Goal: Task Accomplishment & Management: Use online tool/utility

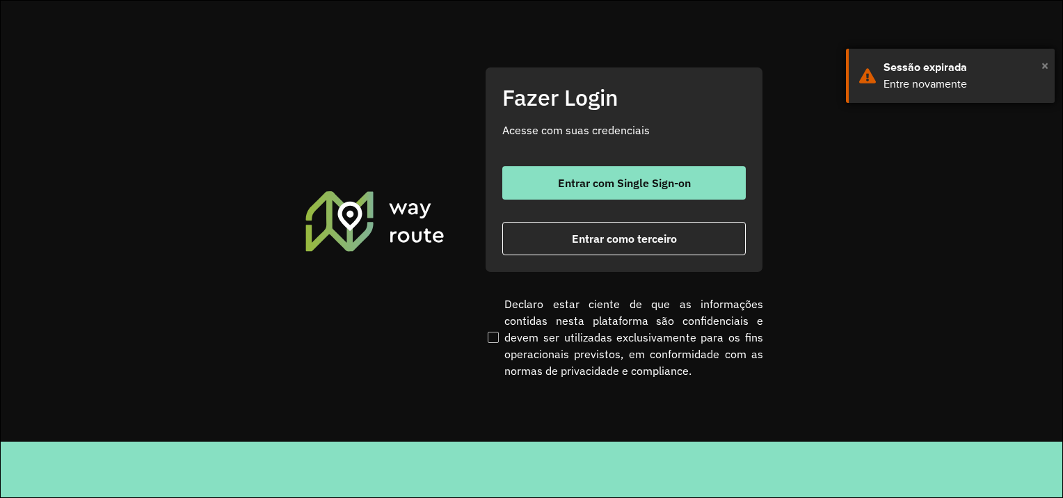
click at [1045, 65] on span "×" at bounding box center [1044, 65] width 7 height 21
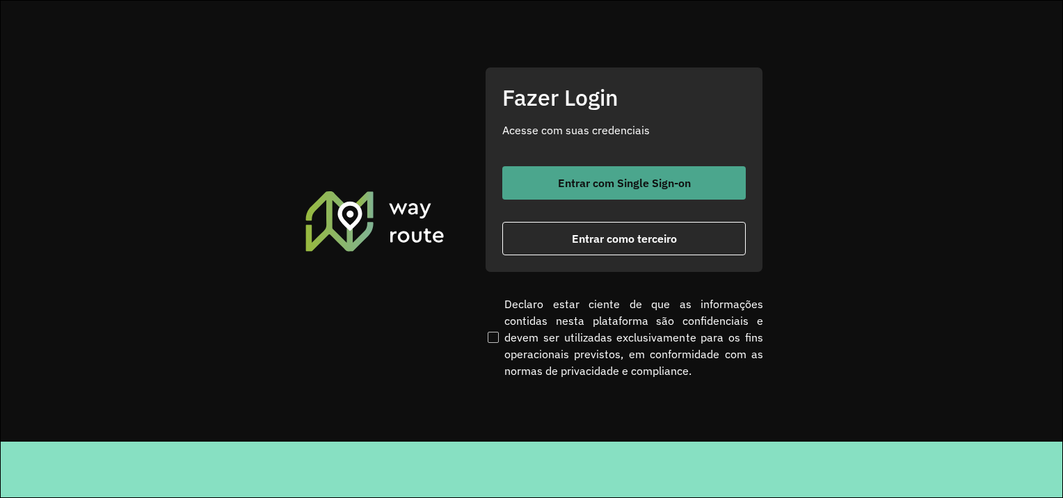
click at [628, 186] on font "Entrar com Single Sign-on" at bounding box center [624, 183] width 133 height 14
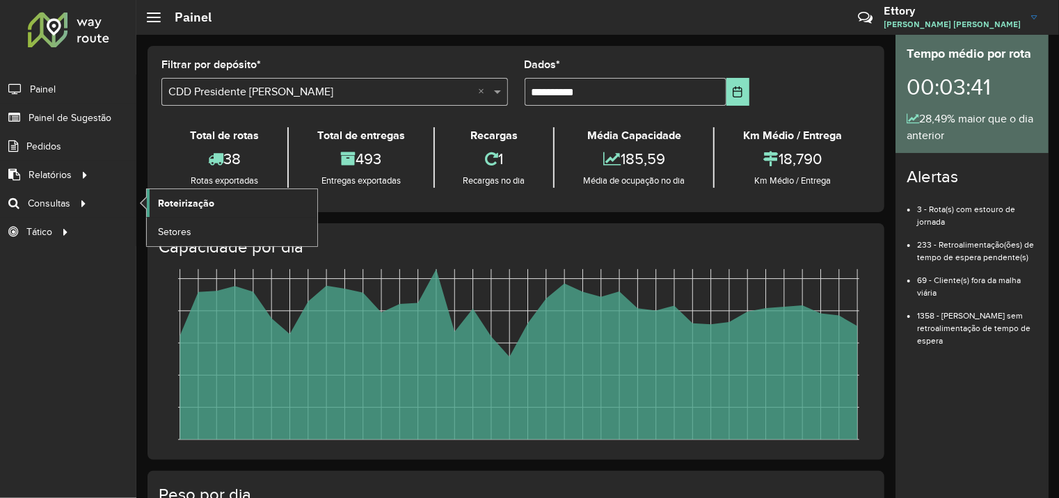
click at [174, 206] on span "Roteirização" at bounding box center [186, 203] width 56 height 15
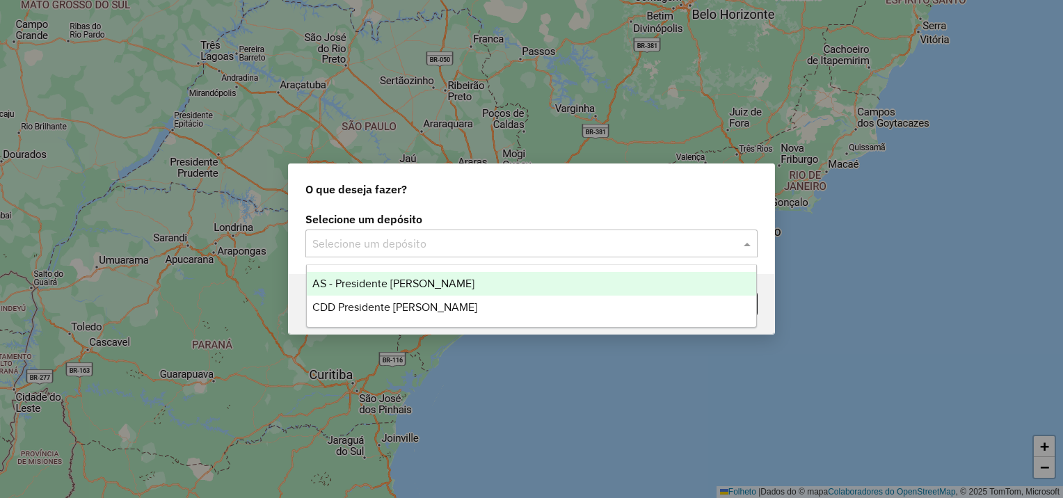
click at [473, 248] on input "text" at bounding box center [517, 244] width 410 height 17
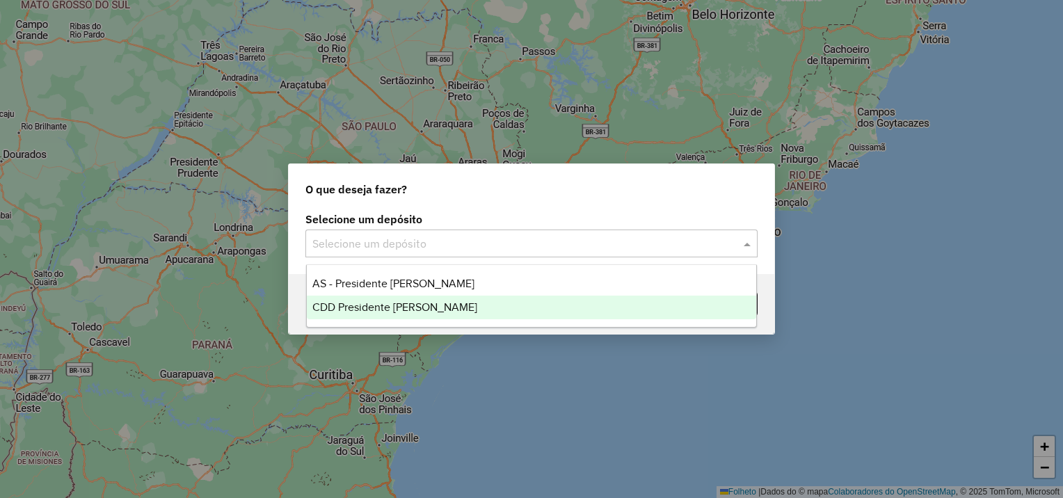
click at [384, 303] on span "CDD Presidente [PERSON_NAME]" at bounding box center [394, 307] width 165 height 12
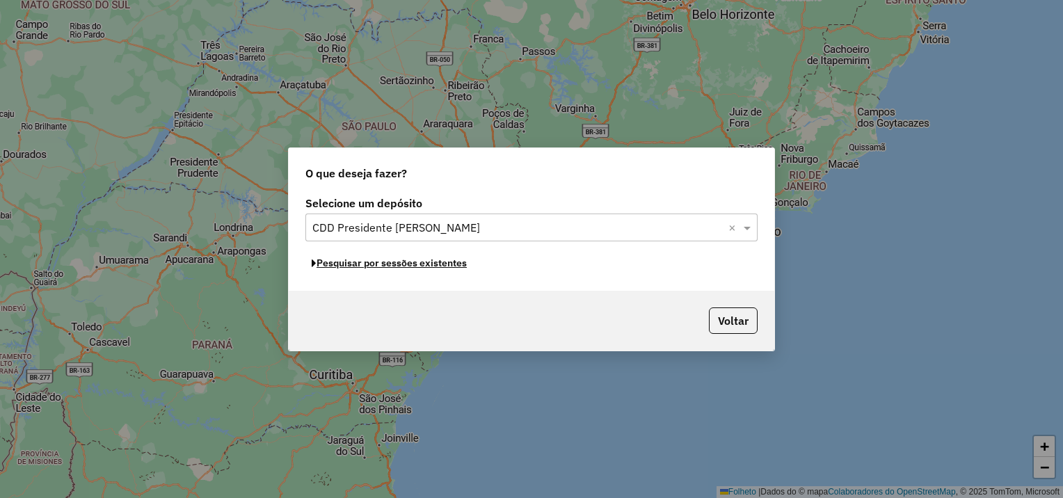
click at [409, 267] on font "Pesquisar por sessões existentes" at bounding box center [392, 263] width 150 height 13
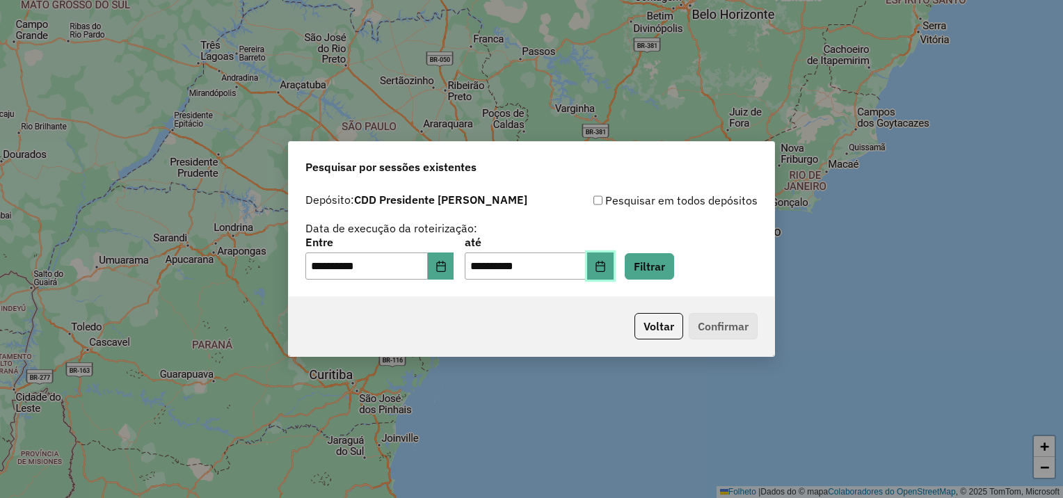
click at [606, 270] on icon "Escolha a data" at bounding box center [600, 266] width 11 height 11
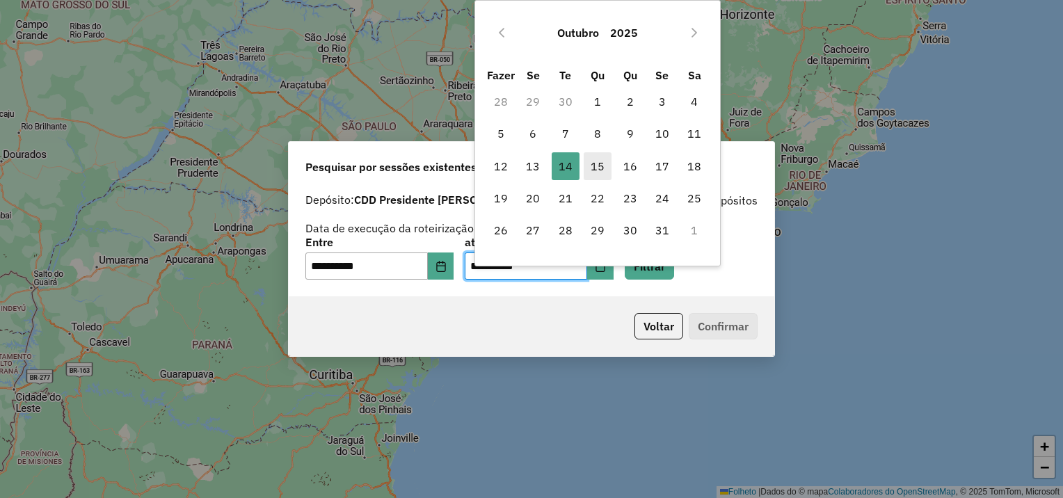
click at [593, 167] on font "15" at bounding box center [598, 166] width 14 height 17
type input "**********"
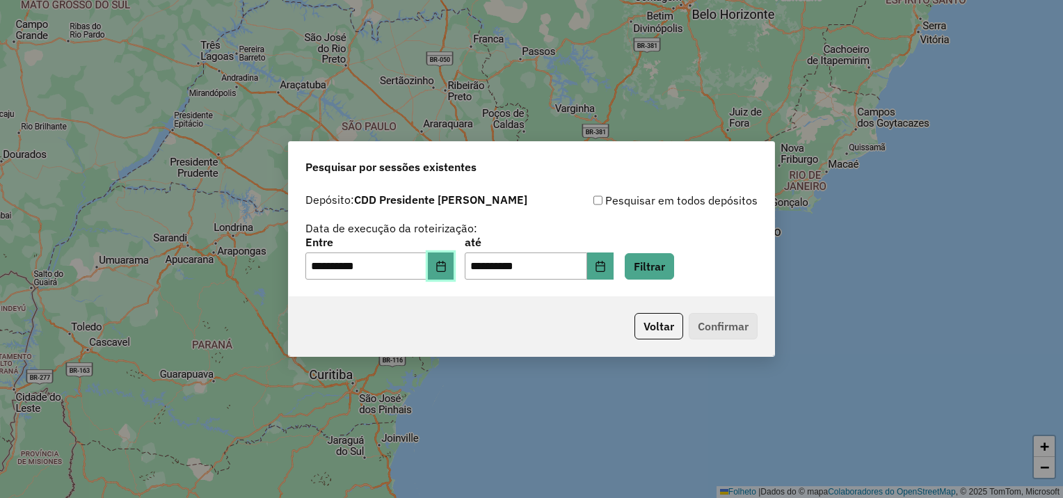
click at [447, 268] on icon "Escolha a data" at bounding box center [440, 266] width 11 height 11
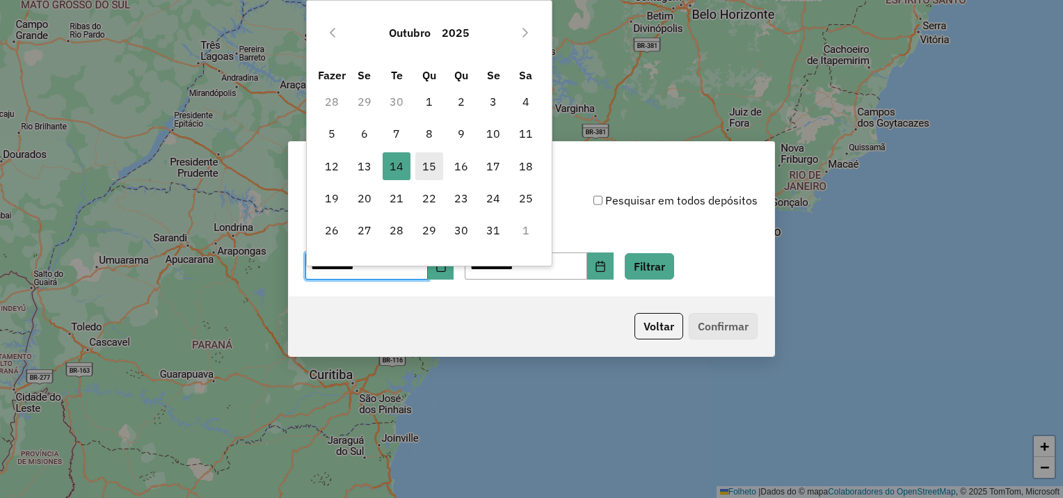
click at [437, 164] on span "15" at bounding box center [429, 166] width 28 height 28
type input "**********"
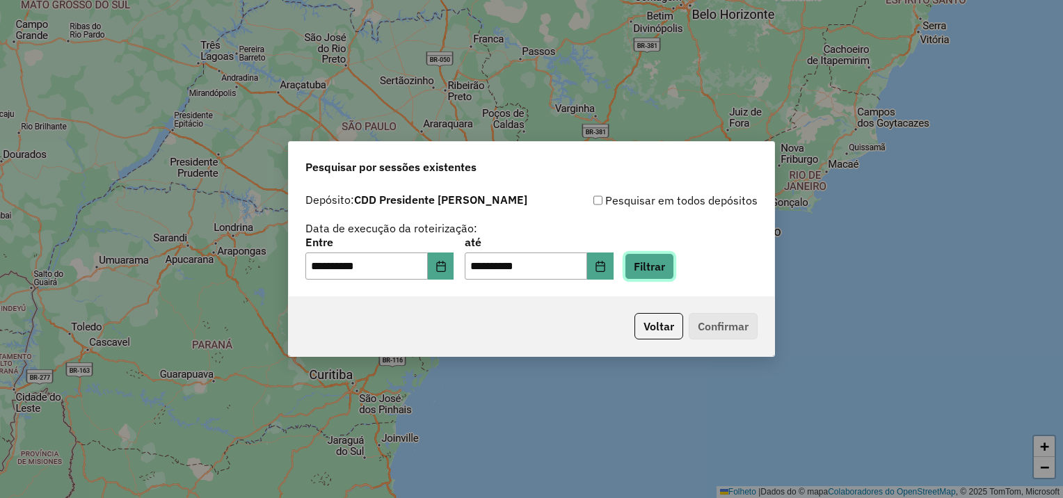
click at [665, 261] on button "Filtrar" at bounding box center [649, 266] width 49 height 26
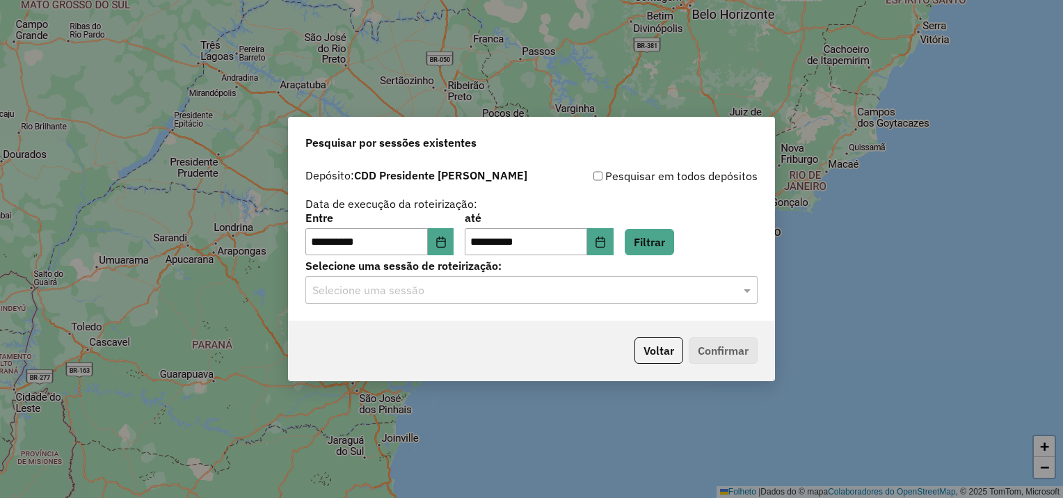
click at [588, 301] on div "Selecione uma sessão" at bounding box center [531, 290] width 452 height 28
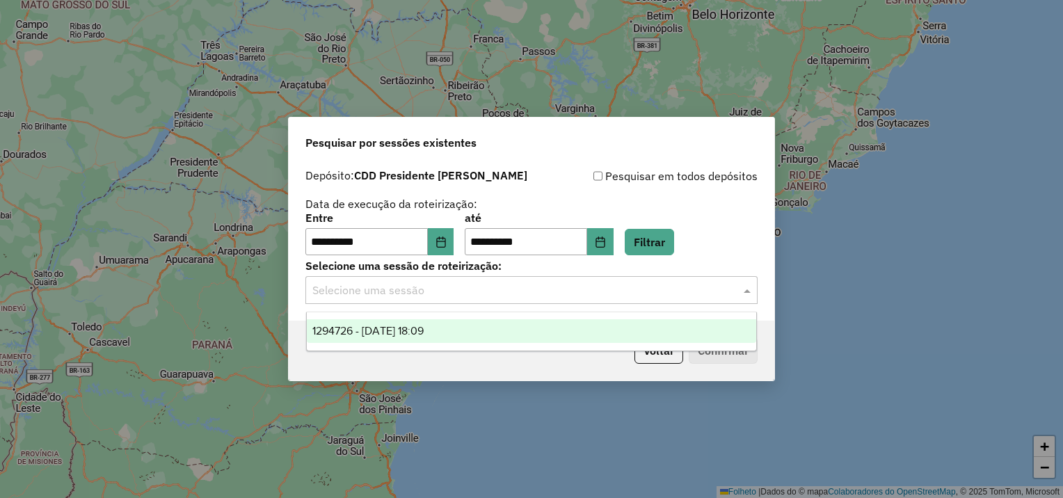
click at [547, 326] on div "1294726 - 15/10/2025 18:09" at bounding box center [532, 331] width 450 height 24
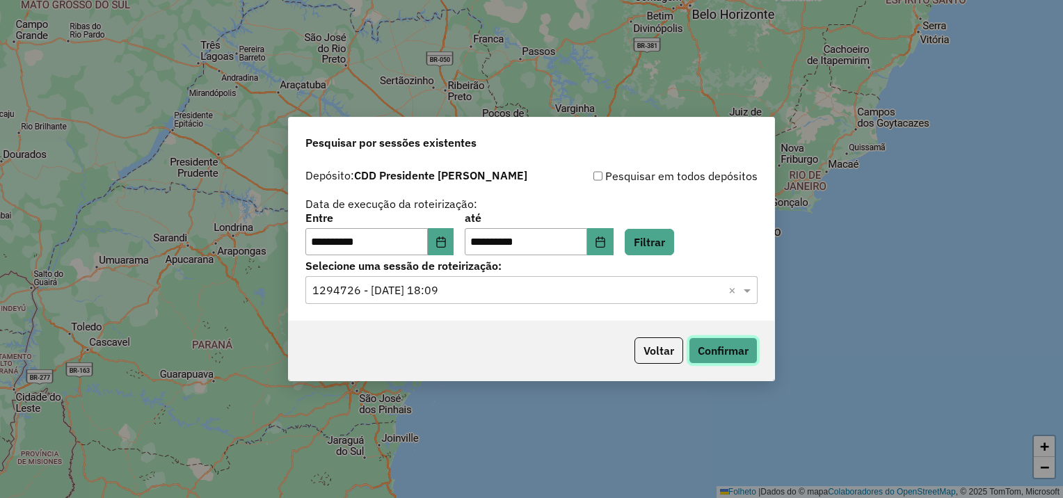
click at [710, 346] on button "Confirmar" at bounding box center [723, 350] width 69 height 26
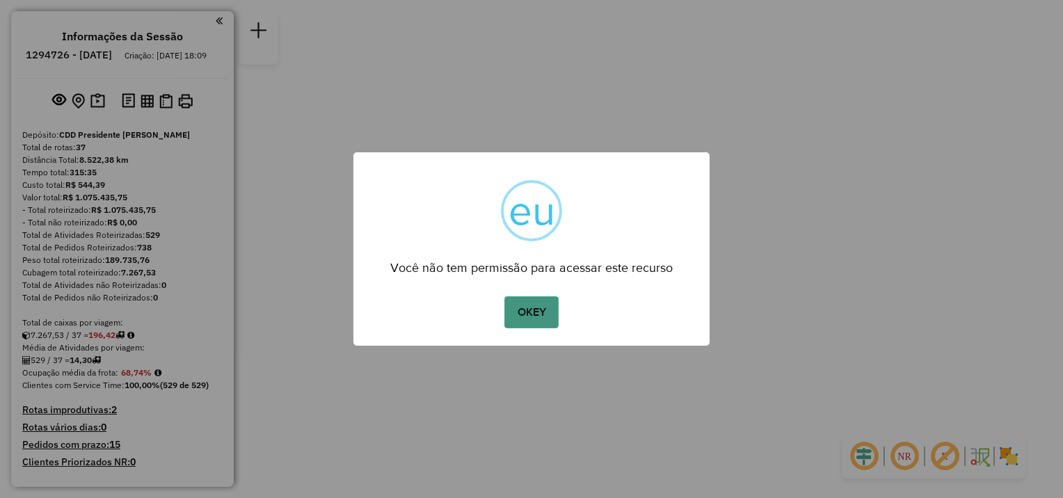
click at [540, 314] on button "OKEY" at bounding box center [531, 312] width 54 height 32
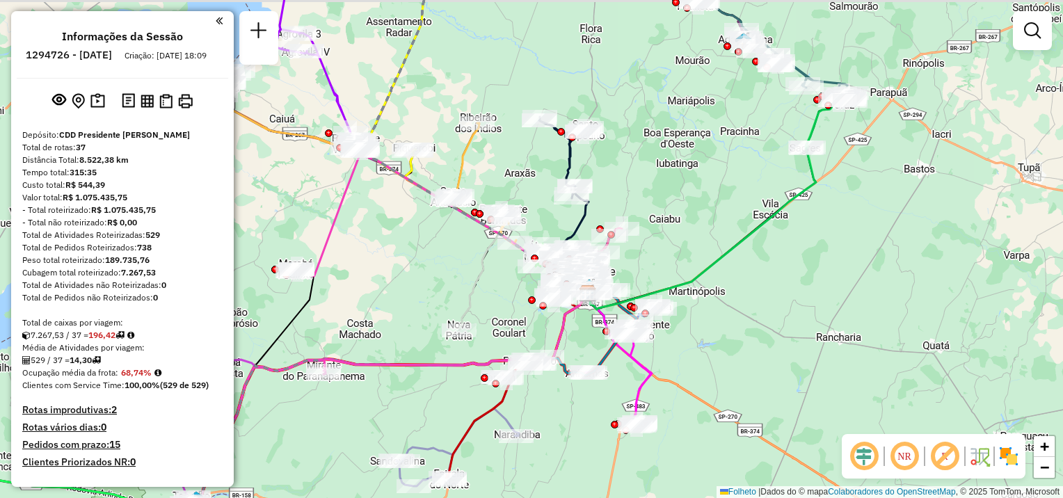
drag, startPoint x: 401, startPoint y: 262, endPoint x: 475, endPoint y: 276, distance: 75.9
click at [494, 319] on div "Janela de atendimento Grade de atendimento Capacidade Transportadoras Veículos …" at bounding box center [531, 249] width 1063 height 498
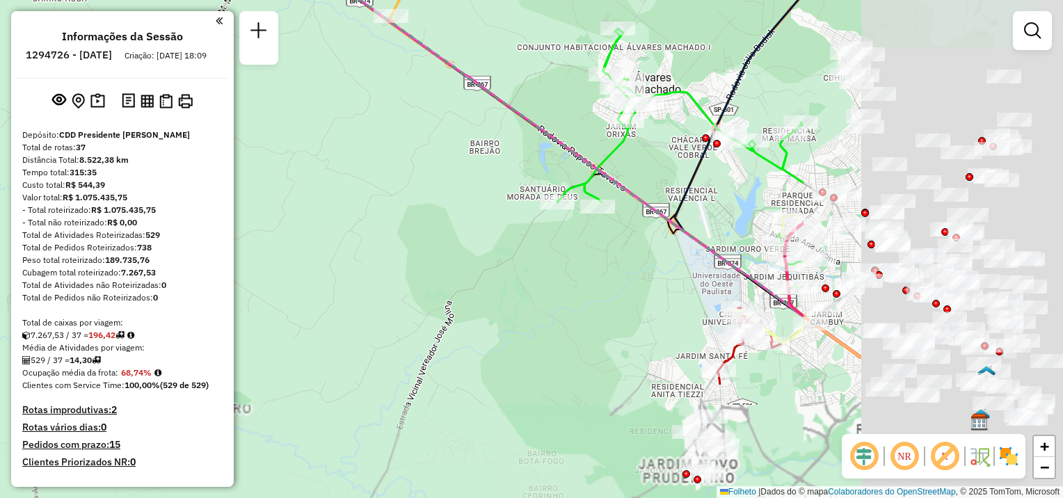
drag, startPoint x: 449, startPoint y: 299, endPoint x: 419, endPoint y: 381, distance: 87.4
click at [432, 388] on div "Janela de atendimento Grade de atendimento Capacidade Transportadoras Veículos …" at bounding box center [531, 249] width 1063 height 498
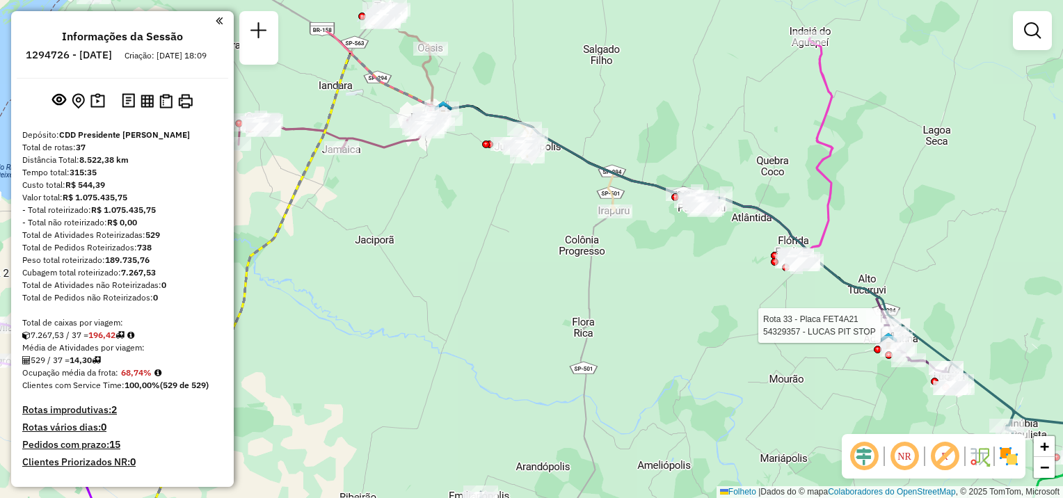
drag, startPoint x: 599, startPoint y: 245, endPoint x: 655, endPoint y: 337, distance: 107.7
click at [655, 337] on div "Rota 33 - Placa FET4A21 54329357 - LUCAS PIT STOP Janela de atendimento Grade d…" at bounding box center [531, 249] width 1063 height 498
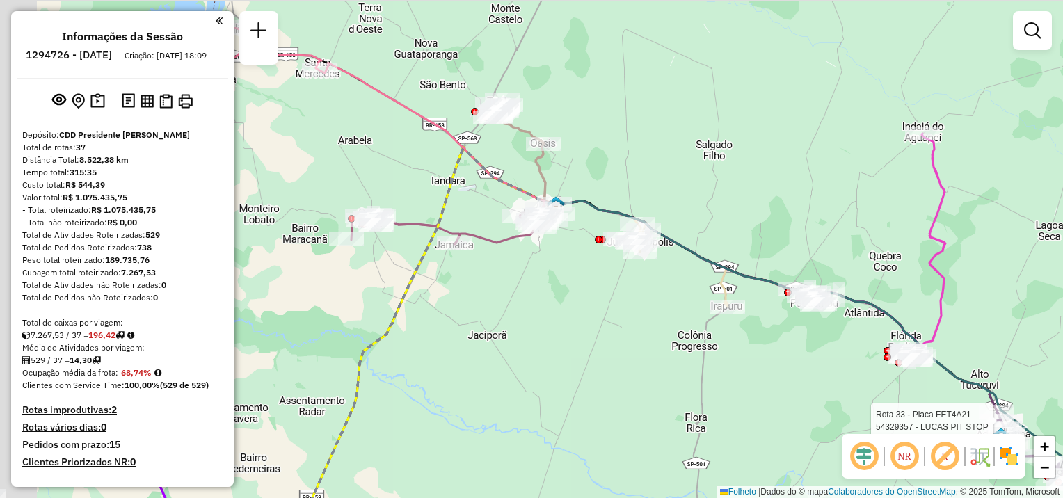
drag, startPoint x: 552, startPoint y: 329, endPoint x: 616, endPoint y: 373, distance: 77.0
click at [616, 373] on div "Rota 33 - Placa FET4A21 54329357 - LUCAS PIT STOP Janela de atendimento Grade d…" at bounding box center [531, 249] width 1063 height 498
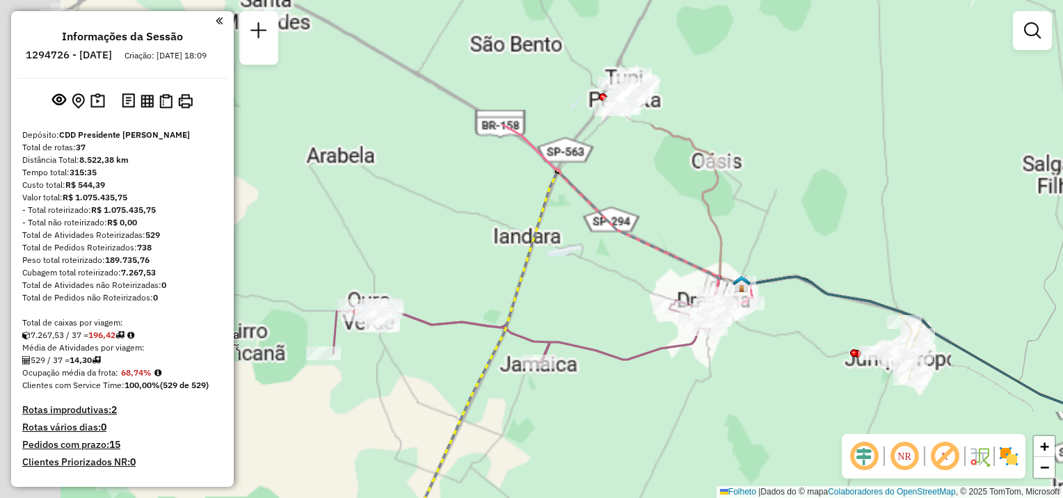
drag, startPoint x: 509, startPoint y: 289, endPoint x: 611, endPoint y: 363, distance: 126.5
click at [741, 471] on div "Rota 33 - Placa FET4A21 54329357 - LUCAS PIT STOP Janela de atendimento Grade d…" at bounding box center [531, 249] width 1063 height 498
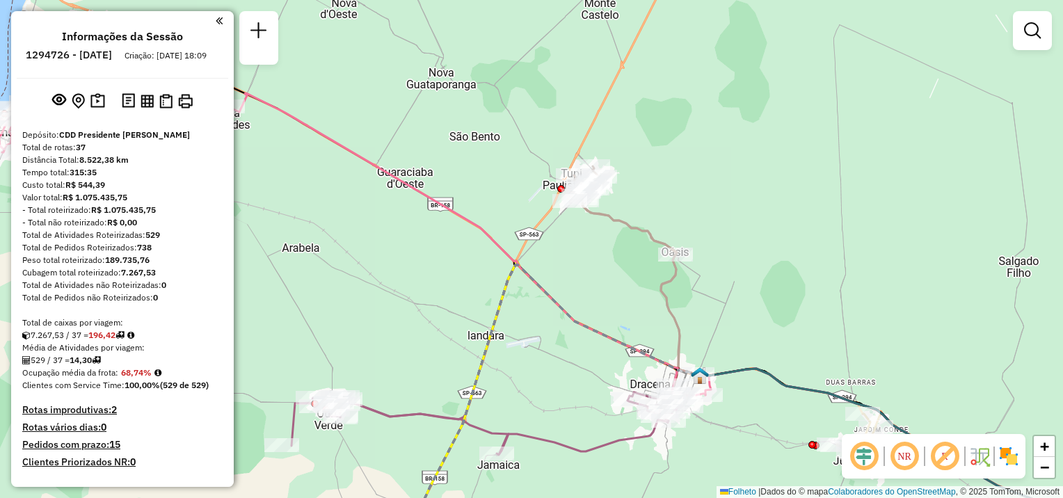
drag, startPoint x: 559, startPoint y: 334, endPoint x: 570, endPoint y: 300, distance: 35.9
click at [518, 392] on div "Rota 33 - Placa FET4A21 54329357 - LUCAS PIT STOP Janela de atendimento Grade d…" at bounding box center [531, 249] width 1063 height 498
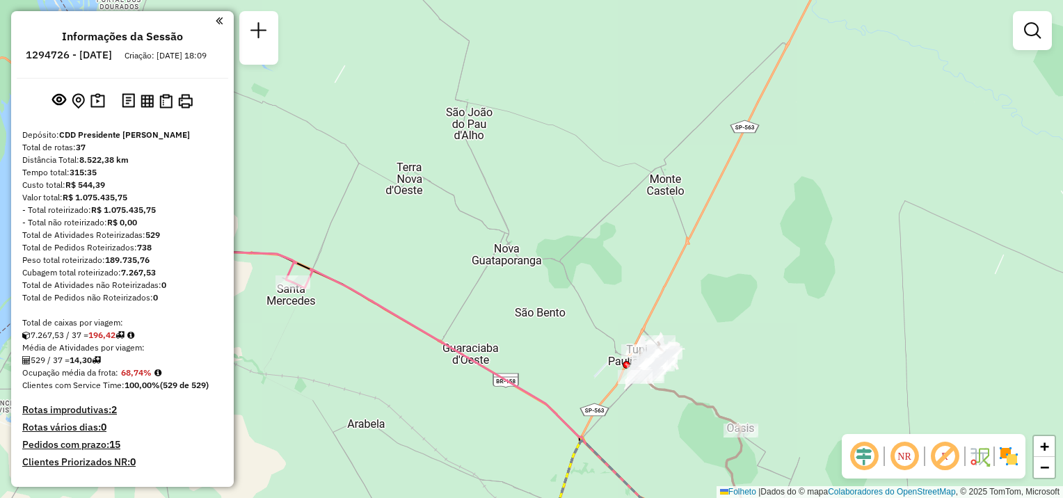
drag, startPoint x: 619, startPoint y: 231, endPoint x: 673, endPoint y: 371, distance: 150.6
click at [684, 404] on div "Rota 33 - Placa FET4A21 54329357 - LUCAS PIT STOP Janela de atendimento Grade d…" at bounding box center [531, 249] width 1063 height 498
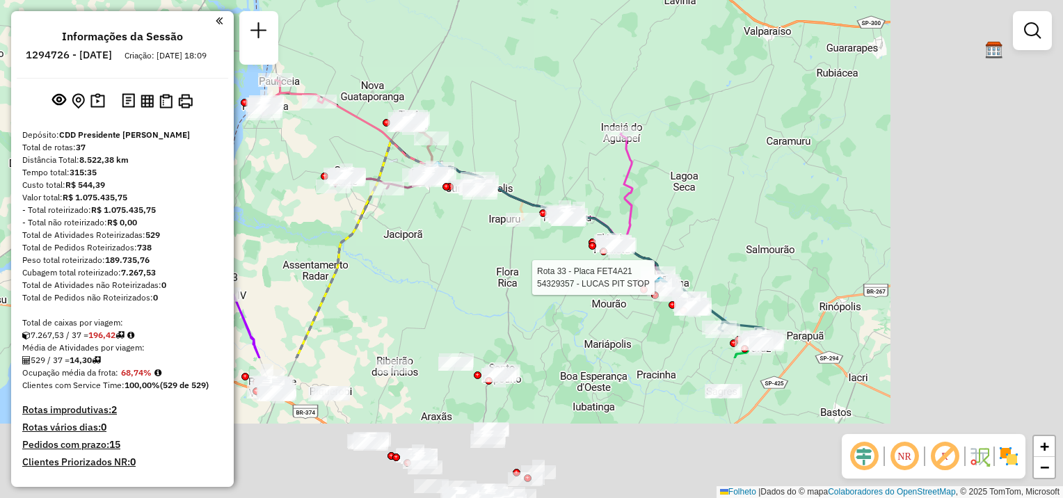
drag, startPoint x: 604, startPoint y: 189, endPoint x: 448, endPoint y: 136, distance: 165.0
click at [392, 53] on div "Rota 33 - Placa FET4A21 54329357 - LUCAS PIT STOP Janela de atendimento Grade d…" at bounding box center [531, 249] width 1063 height 498
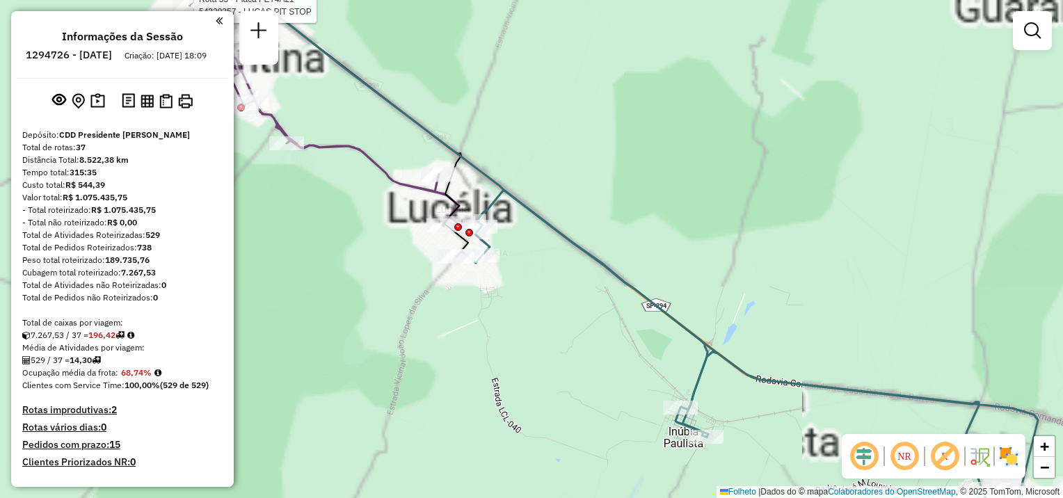
drag, startPoint x: 554, startPoint y: 273, endPoint x: 767, endPoint y: 306, distance: 215.4
click at [767, 306] on div "Rota 33 - Placa FET4A21 54329357 - LUCAS PIT STOP Janela de atendimento Grade d…" at bounding box center [531, 249] width 1063 height 498
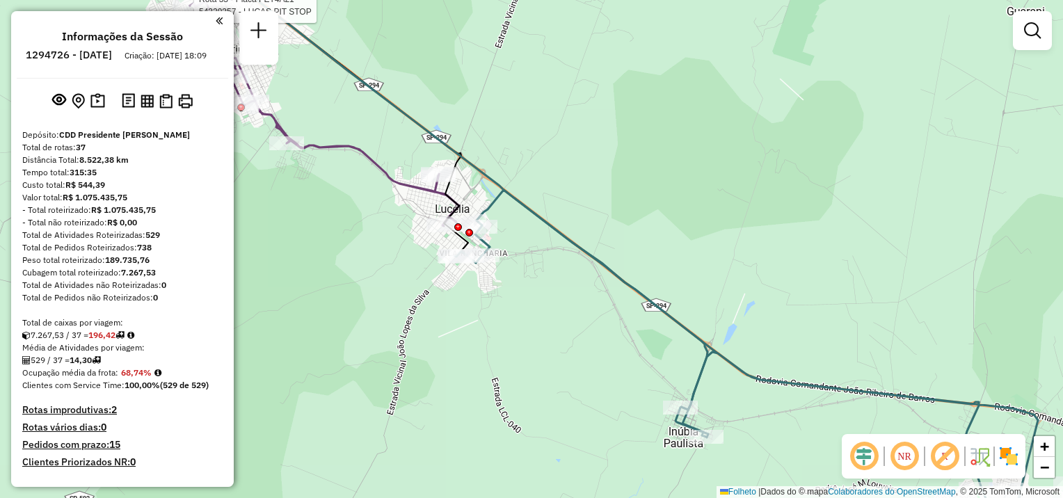
drag, startPoint x: 560, startPoint y: 246, endPoint x: 792, endPoint y: 350, distance: 253.8
click at [813, 379] on div "Rota 33 - Placa FET4A21 54329357 - LUCAS PIT STOP Janela de atendimento Grade d…" at bounding box center [531, 249] width 1063 height 498
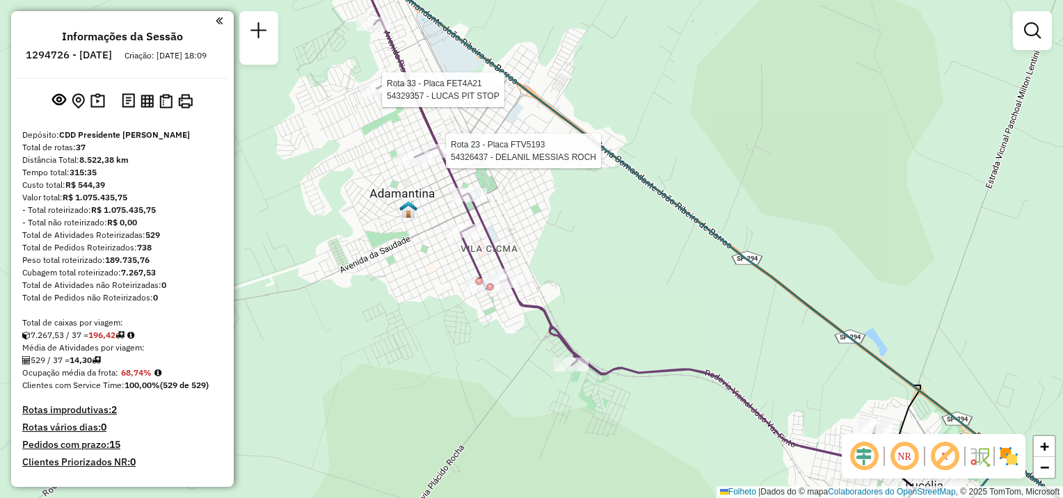
select select "**********"
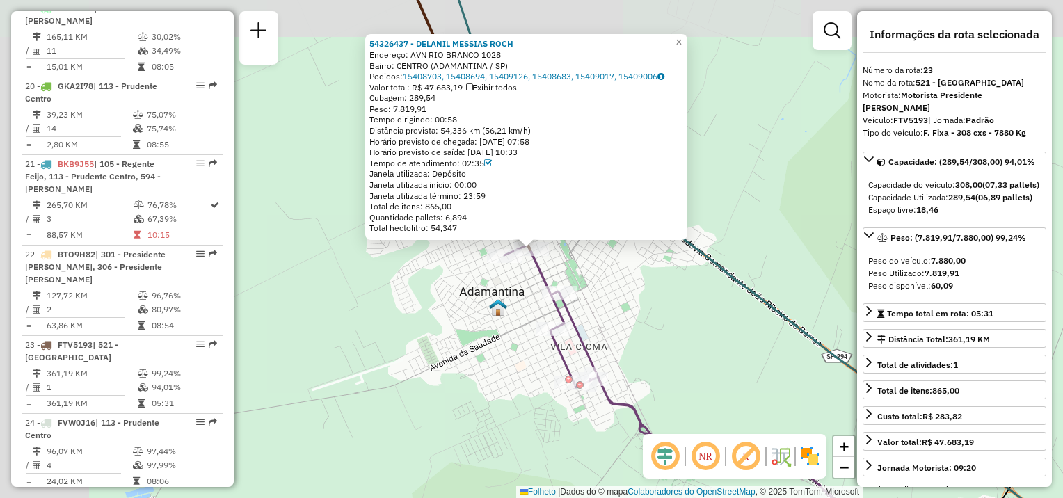
scroll to position [2311, 0]
